Goal: Navigation & Orientation: Find specific page/section

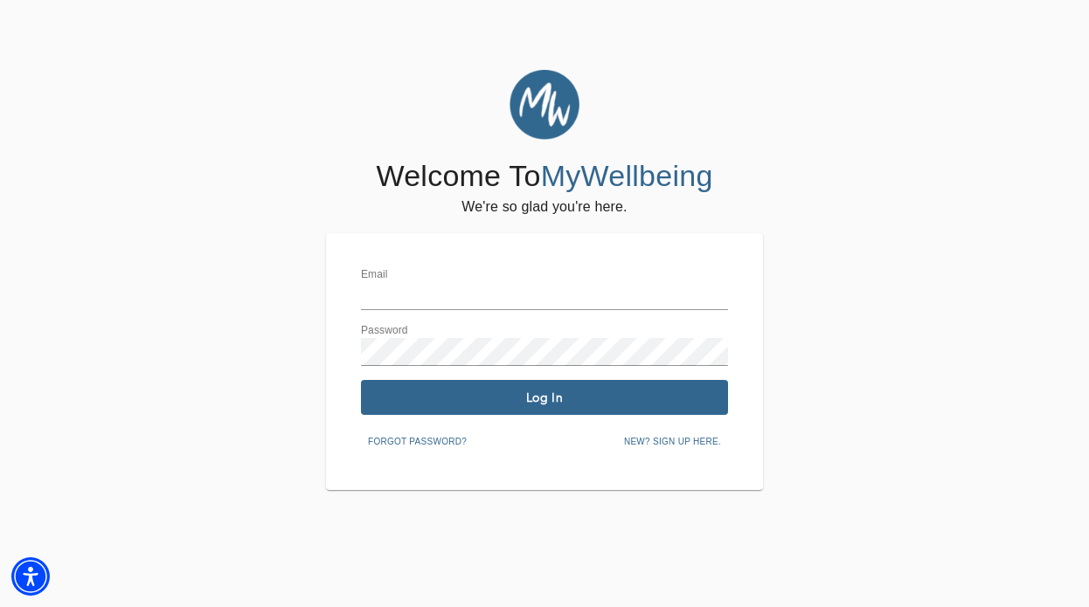
type input "cc.chadwick@mywellbeing.com"
click at [642, 395] on span "Log In" at bounding box center [544, 398] width 353 height 17
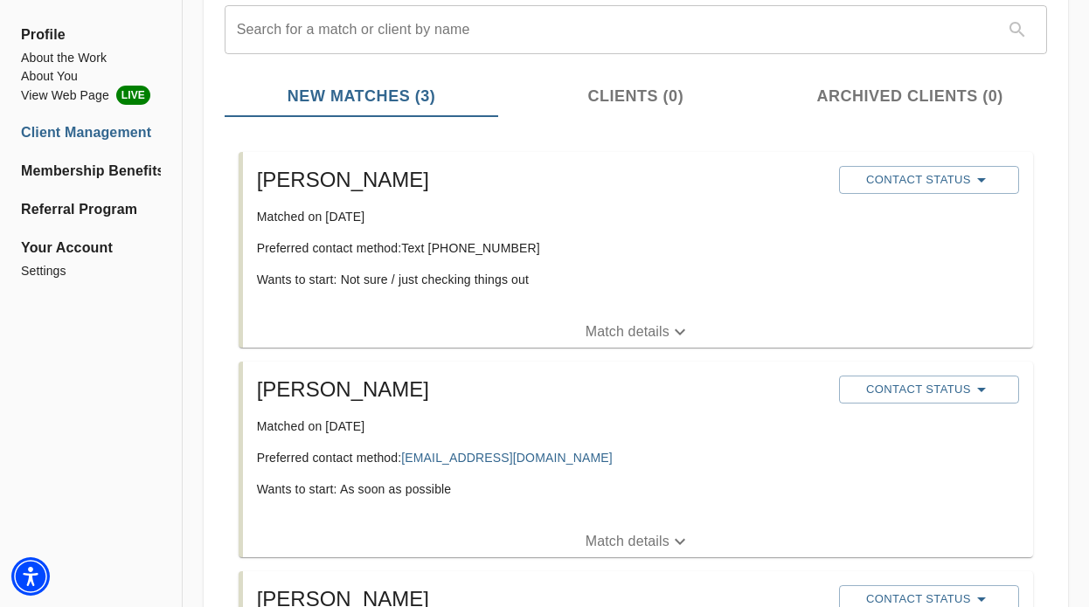
scroll to position [203, 0]
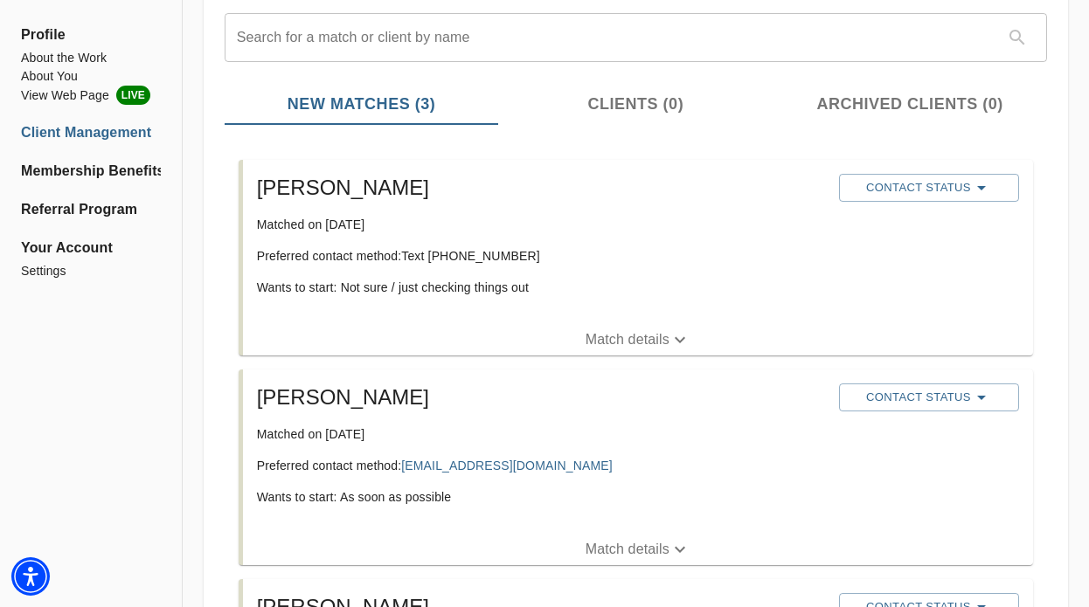
click at [641, 344] on p "Match details" at bounding box center [627, 339] width 84 height 21
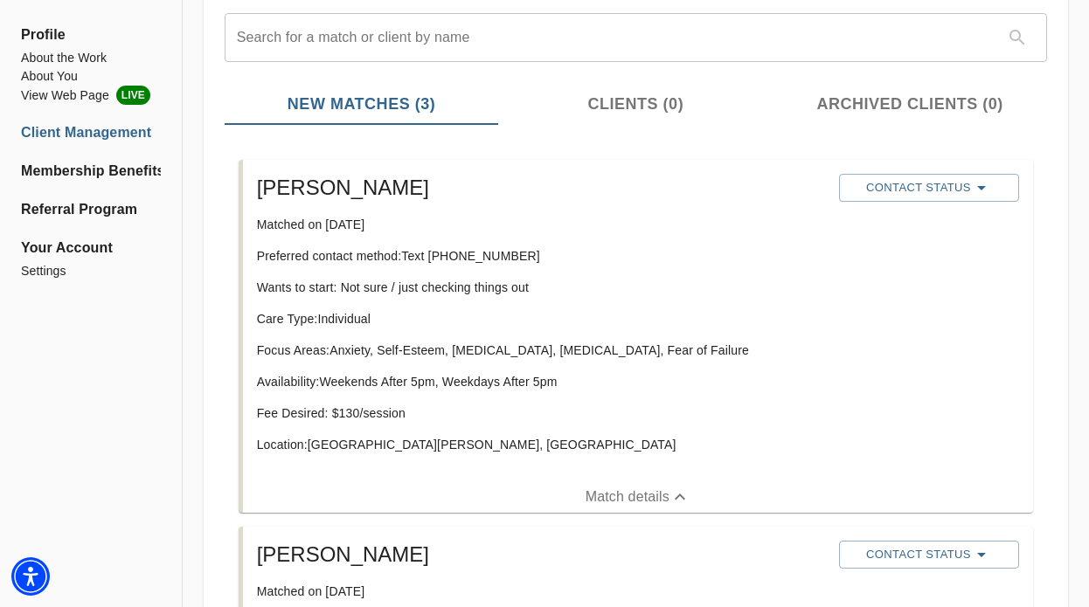
click at [916, 187] on span "Contact Status" at bounding box center [928, 187] width 163 height 21
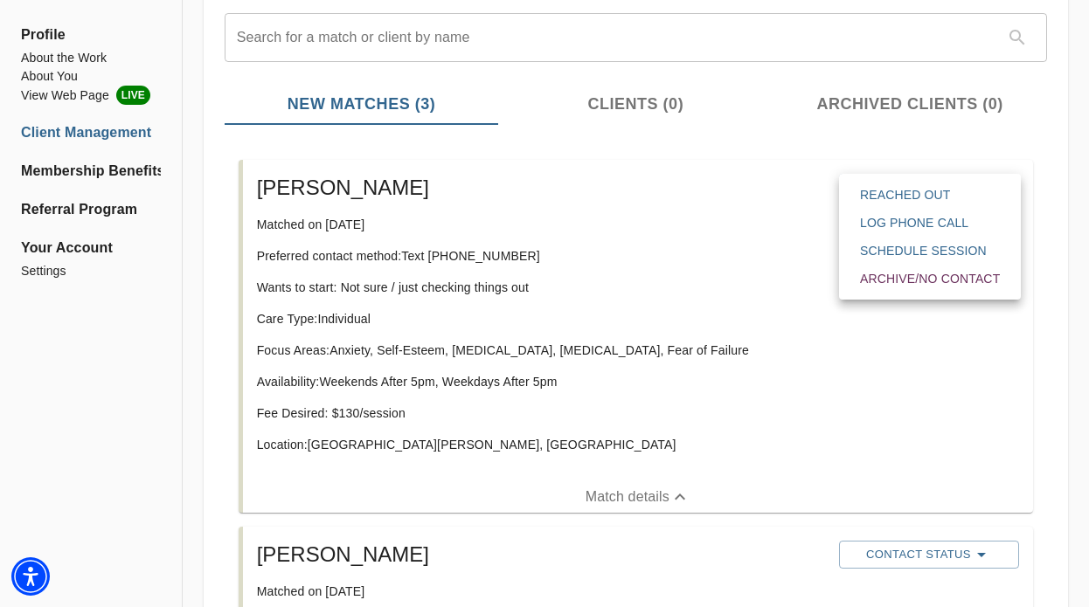
click at [702, 358] on div at bounding box center [544, 303] width 1089 height 607
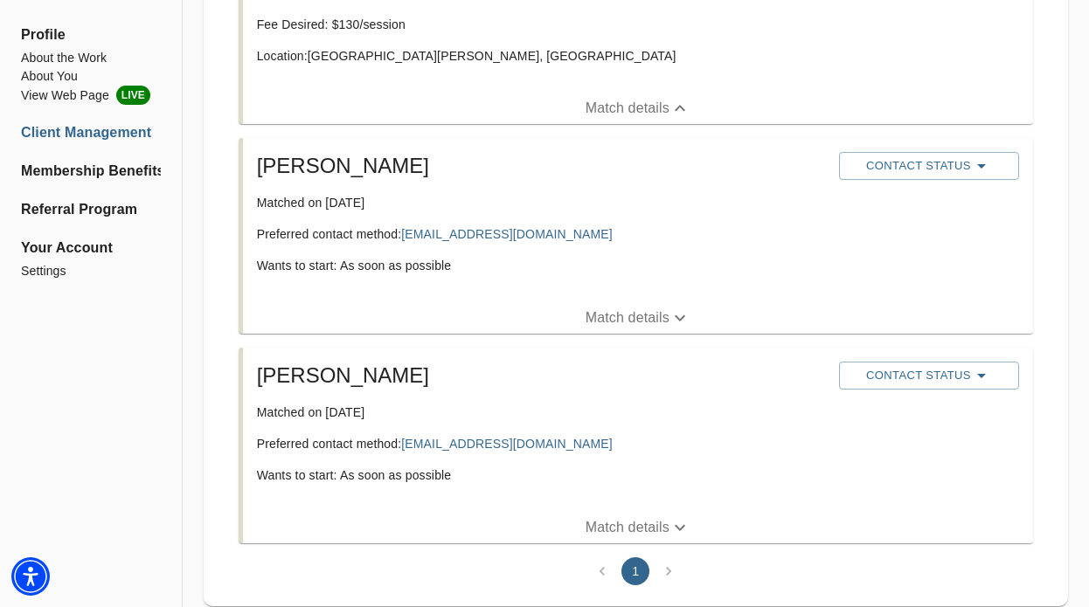
scroll to position [595, 0]
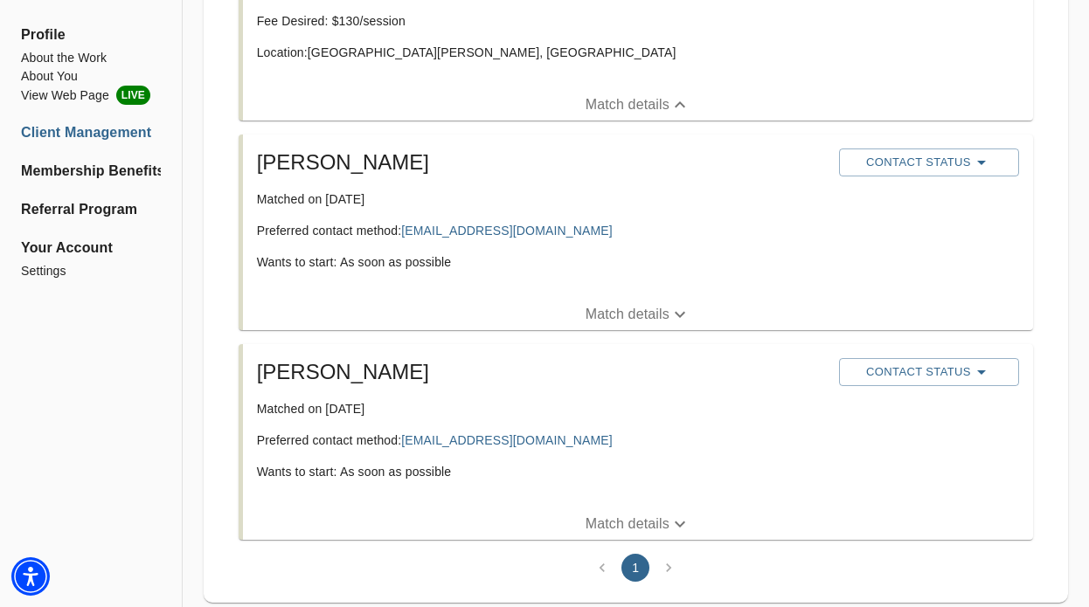
click at [910, 371] on span "Contact Status" at bounding box center [928, 372] width 163 height 21
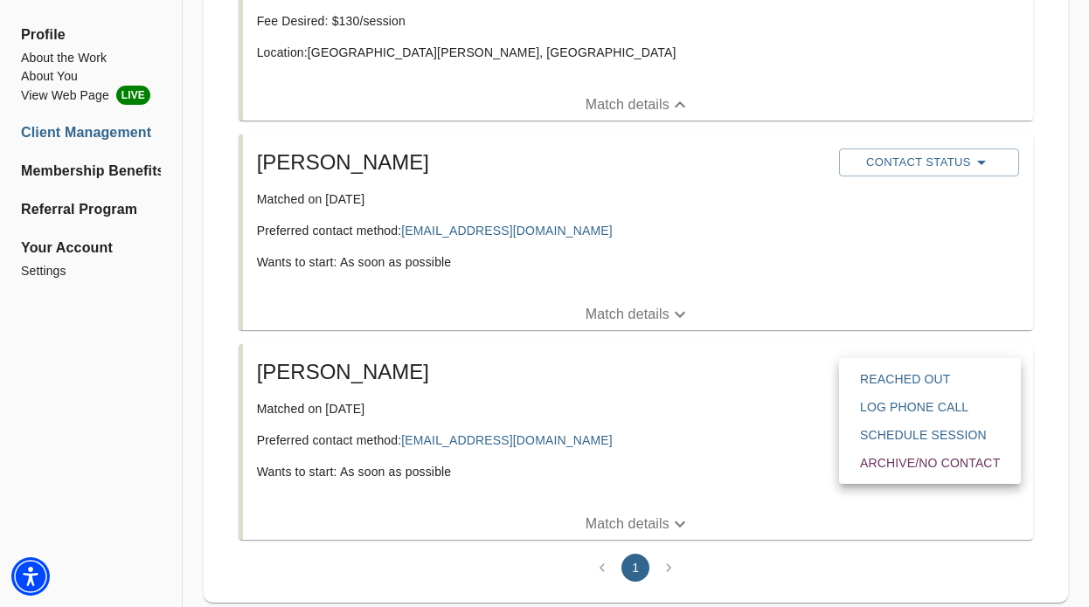
click at [701, 0] on div at bounding box center [544, 0] width 1089 height 0
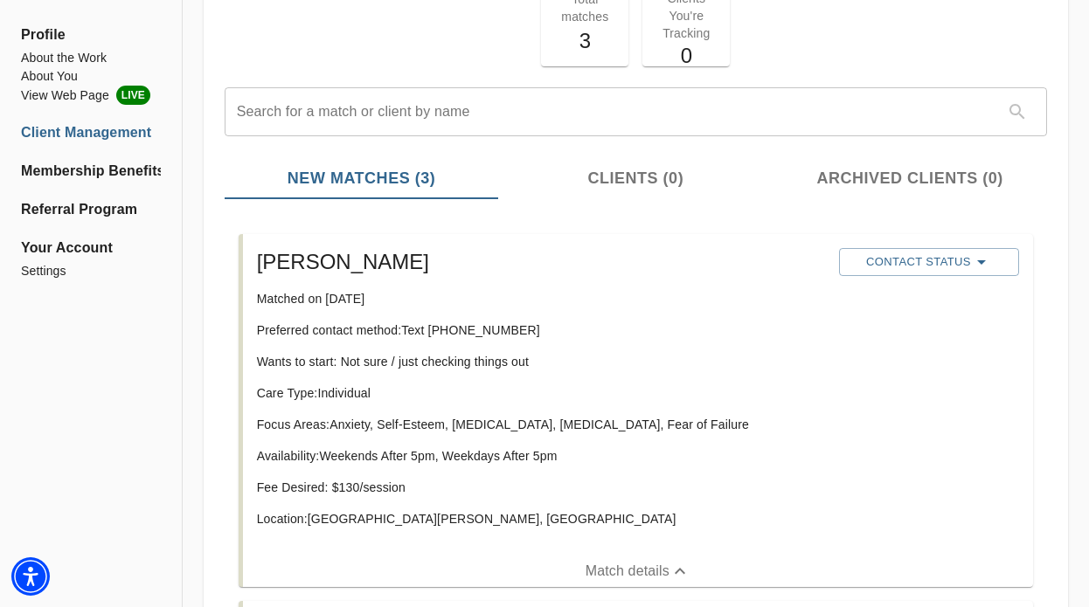
scroll to position [133, 0]
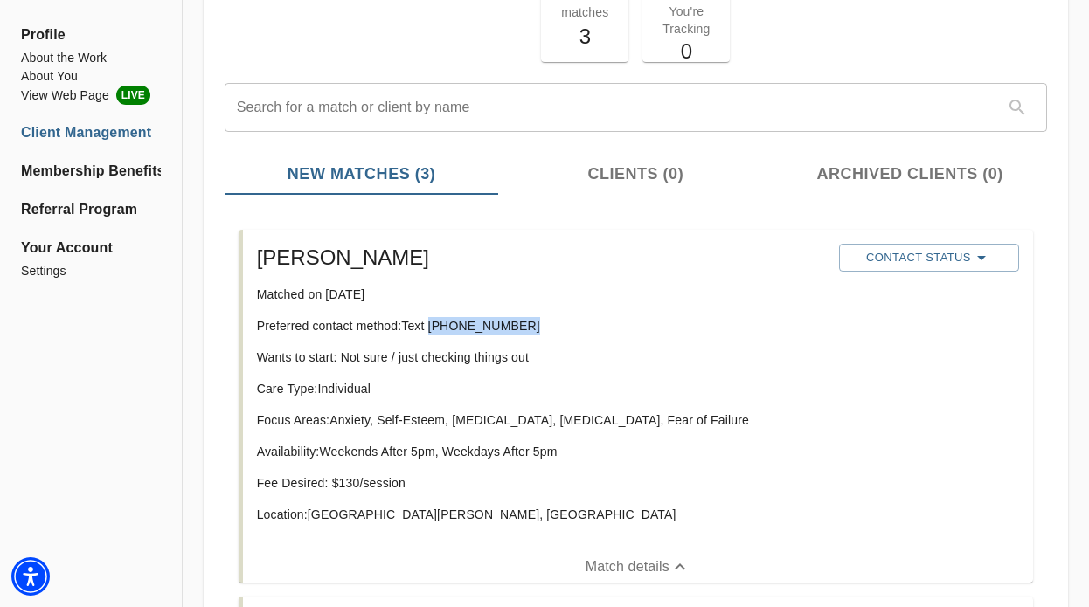
drag, startPoint x: 536, startPoint y: 331, endPoint x: 431, endPoint y: 329, distance: 105.8
click at [431, 329] on p "Preferred contact method: Text (917) 299-5771" at bounding box center [541, 325] width 568 height 17
copy p "(917) 299-5771"
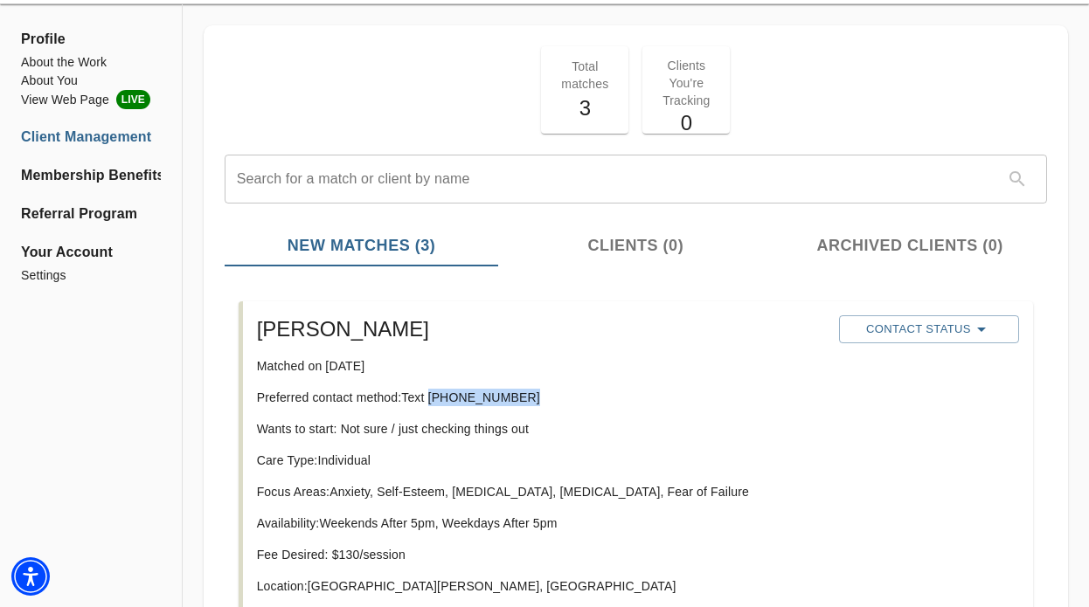
scroll to position [59, 0]
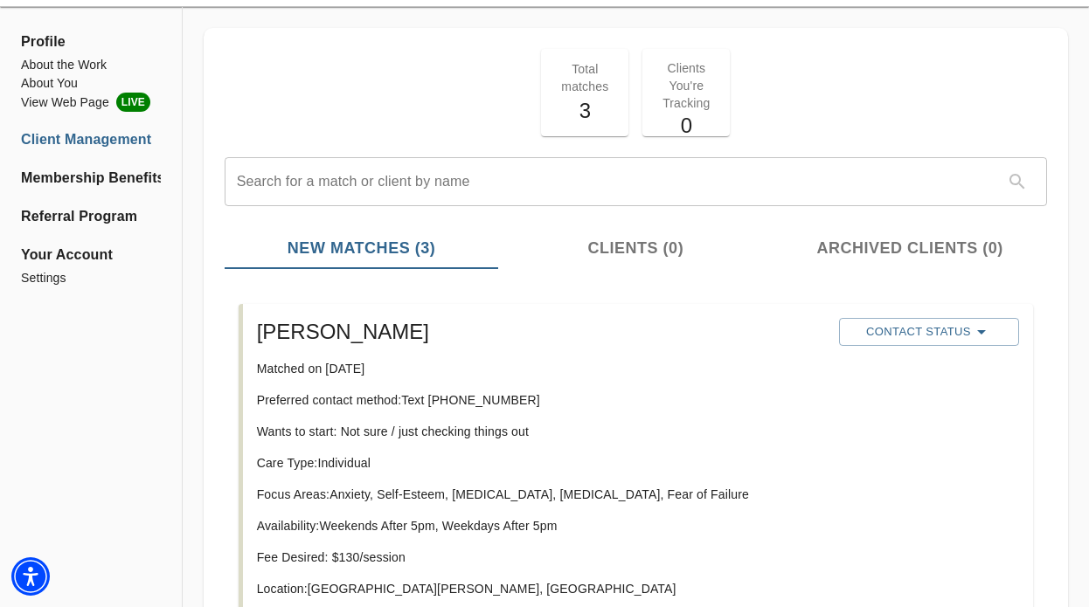
click at [683, 118] on h5 "0" at bounding box center [686, 126] width 66 height 28
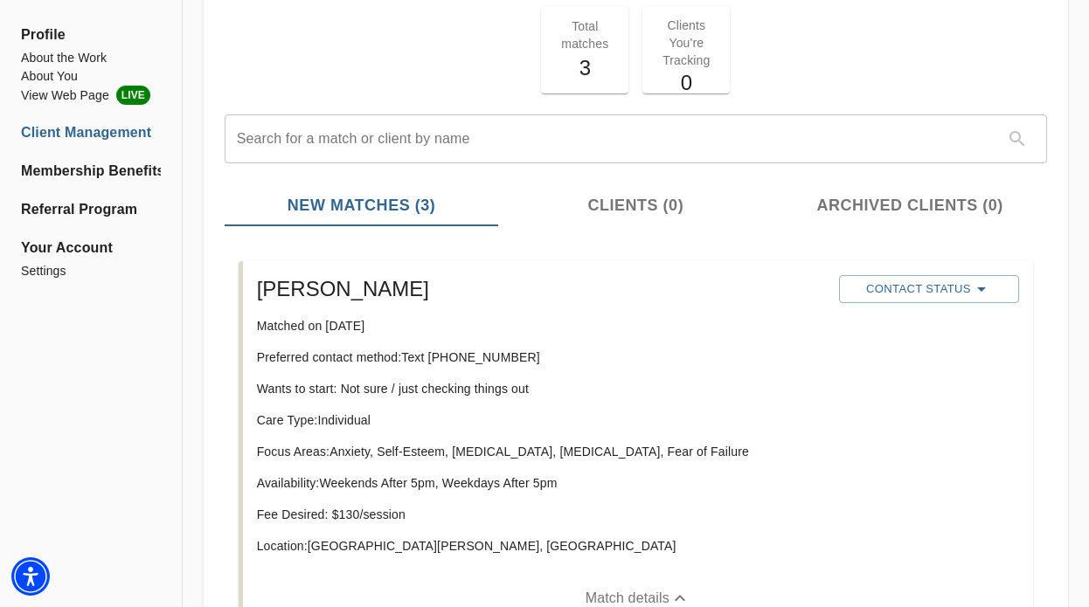
scroll to position [154, 0]
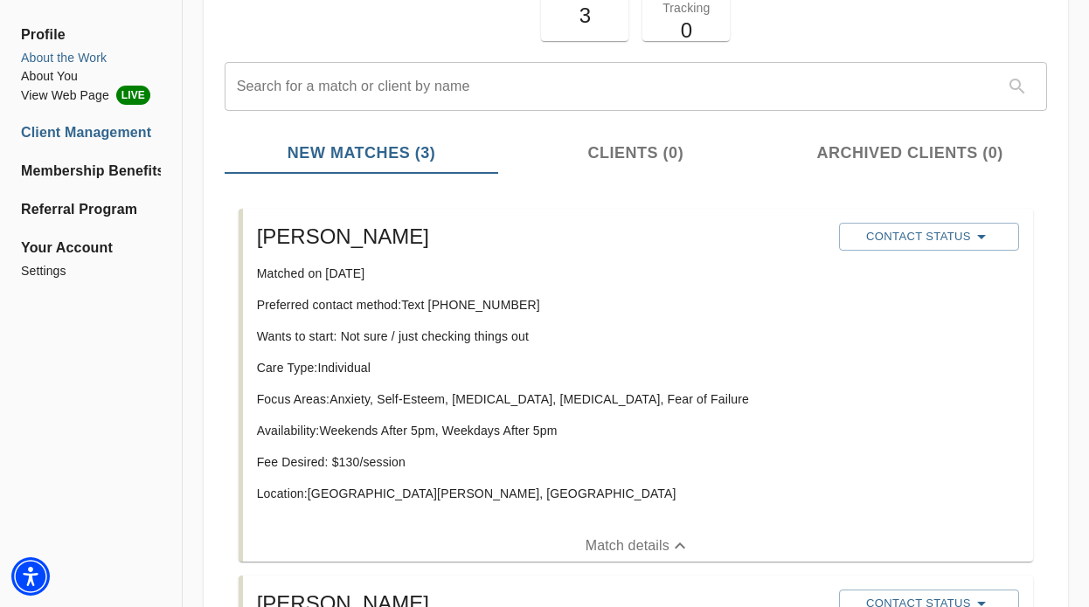
click at [80, 58] on li "About the Work" at bounding box center [91, 58] width 140 height 18
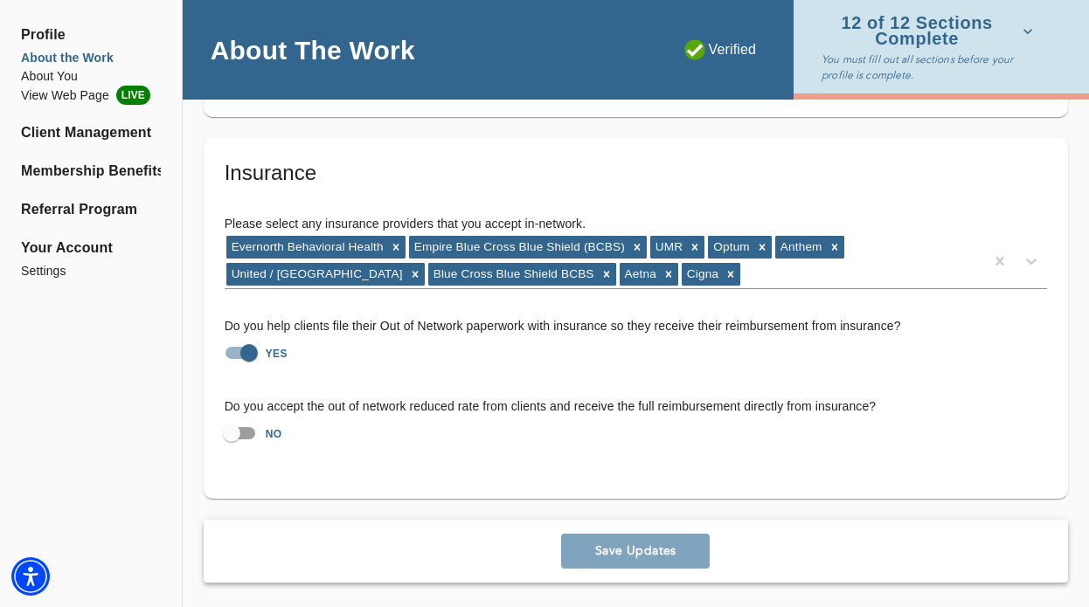
scroll to position [3893, 0]
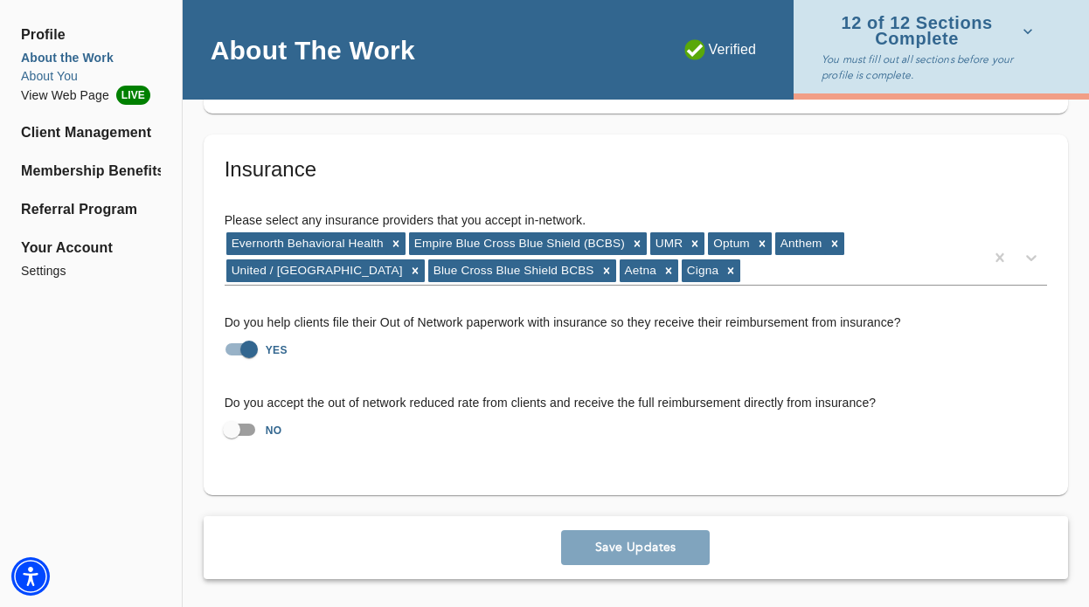
click at [67, 74] on li "About You" at bounding box center [91, 76] width 140 height 18
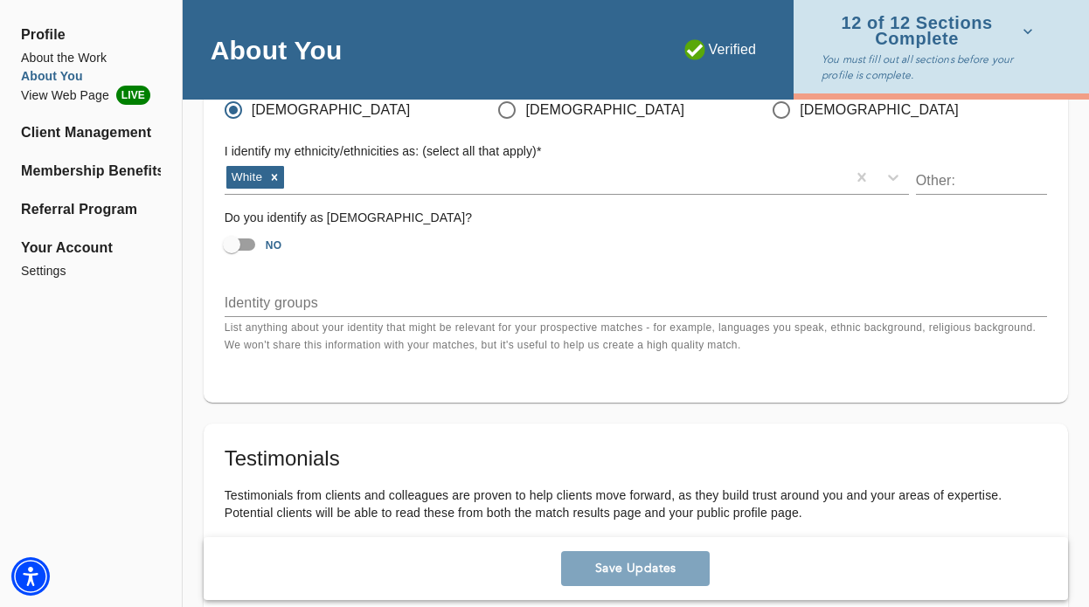
scroll to position [1711, 0]
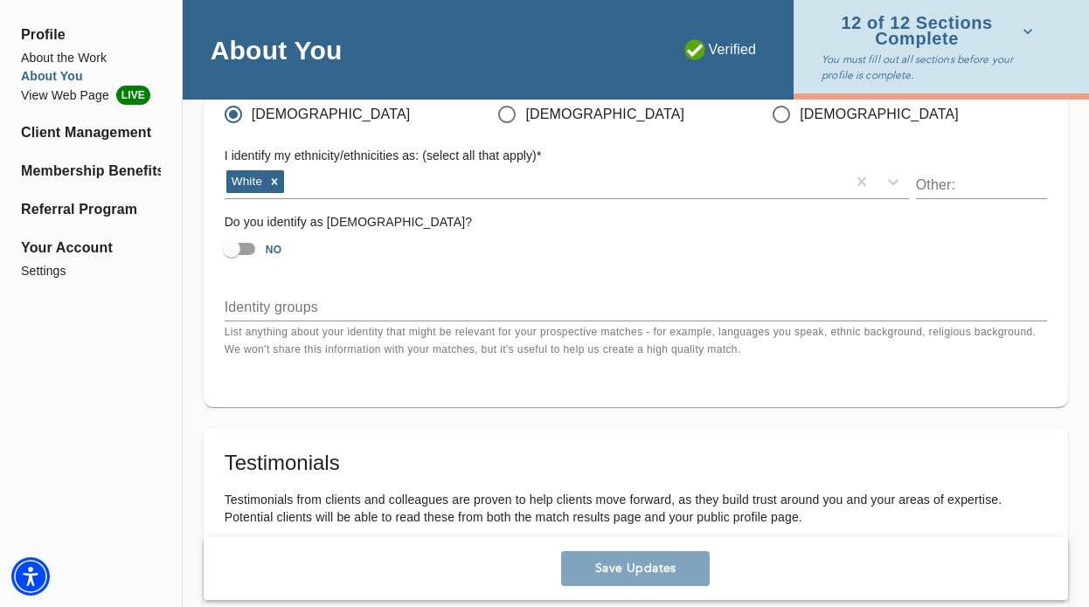
click at [941, 188] on input "text" at bounding box center [981, 185] width 131 height 28
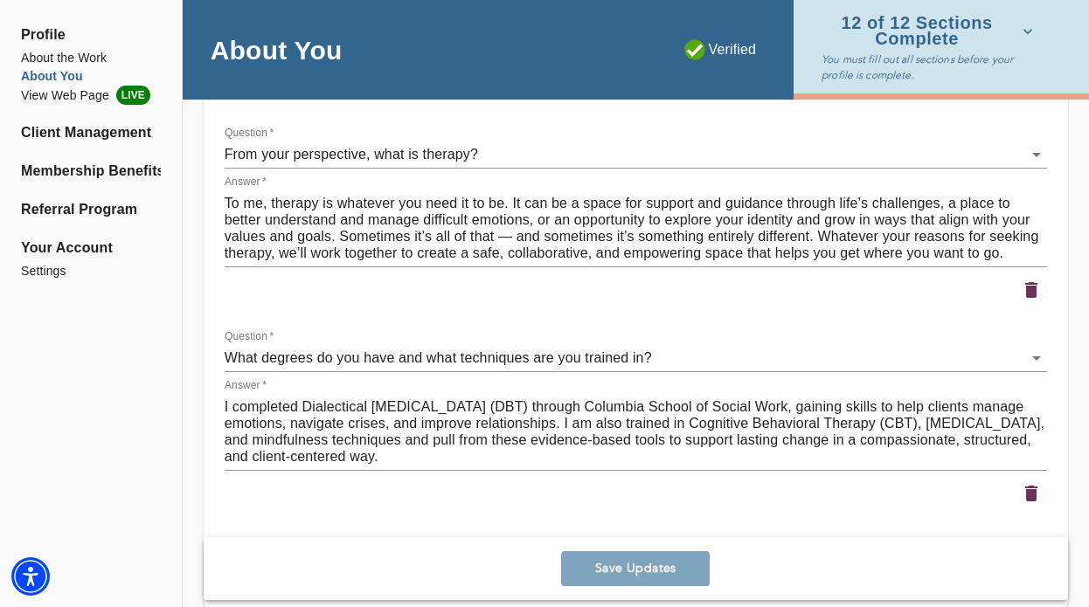
scroll to position [2498, 0]
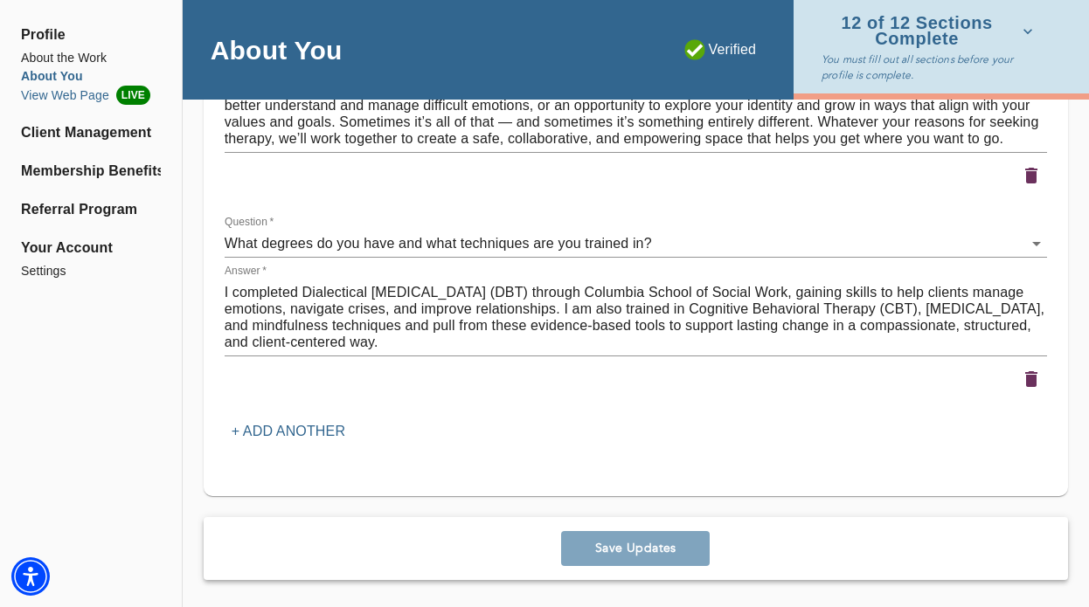
click at [112, 95] on li "View Web Page LIVE" at bounding box center [91, 95] width 140 height 19
click at [118, 133] on li "Client Management" at bounding box center [91, 132] width 140 height 21
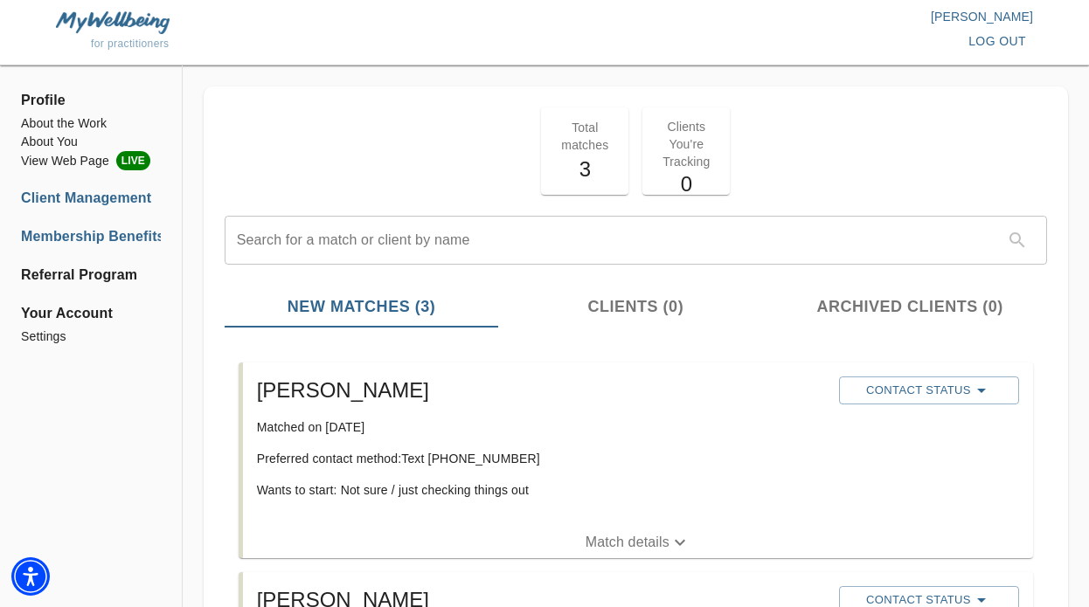
click at [128, 233] on li "Membership Benefits" at bounding box center [91, 236] width 140 height 21
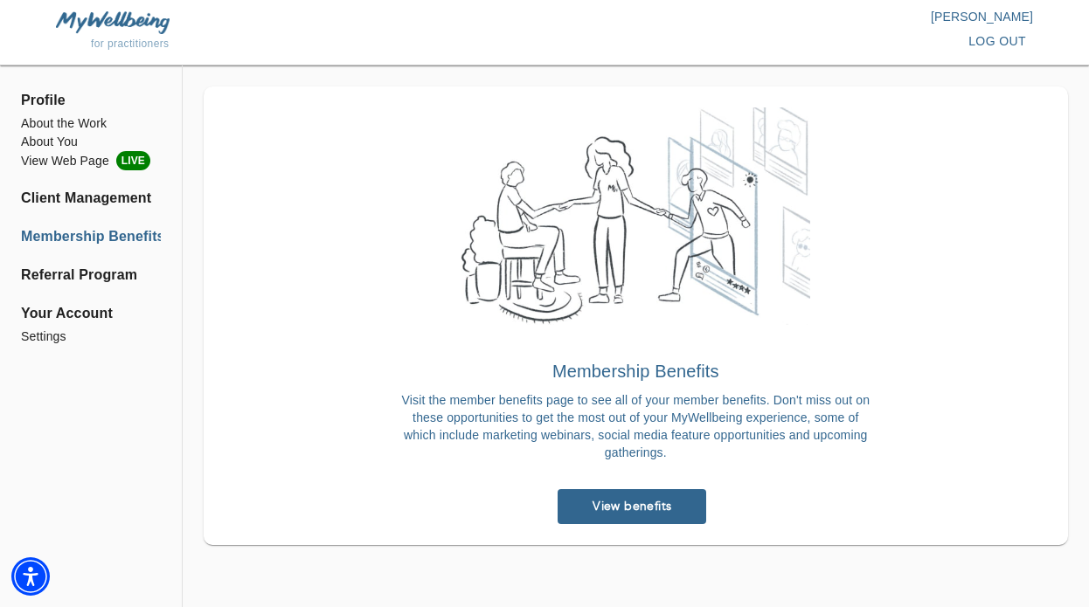
click at [632, 507] on span "View benefits" at bounding box center [631, 506] width 135 height 17
